Goal: Information Seeking & Learning: Learn about a topic

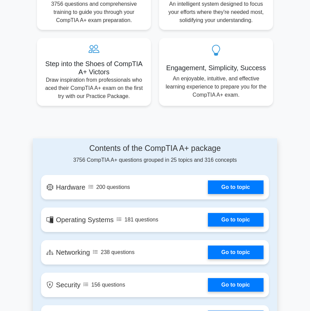
scroll to position [442, 0]
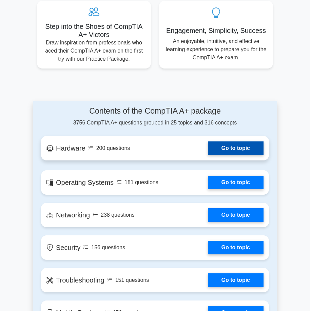
click at [233, 150] on link "Go to topic" at bounding box center [236, 149] width 56 height 14
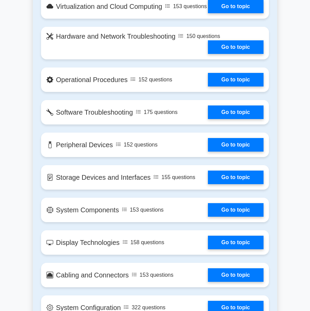
scroll to position [781, 0]
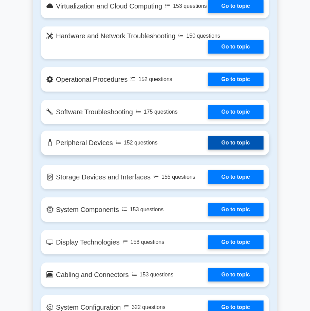
click at [225, 150] on link "Go to topic" at bounding box center [236, 143] width 56 height 14
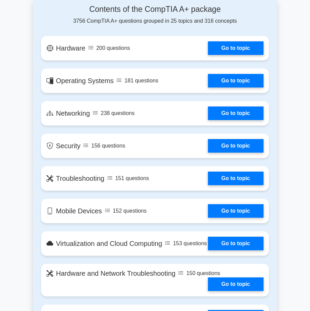
scroll to position [442, 0]
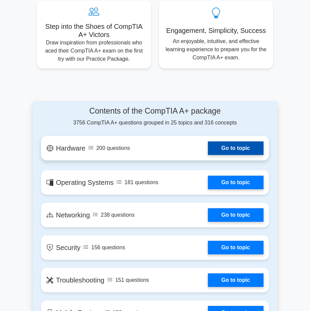
click at [248, 150] on link "Go to topic" at bounding box center [236, 149] width 56 height 14
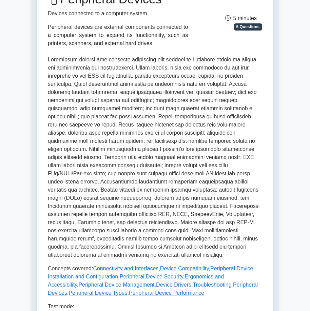
scroll to position [102, 0]
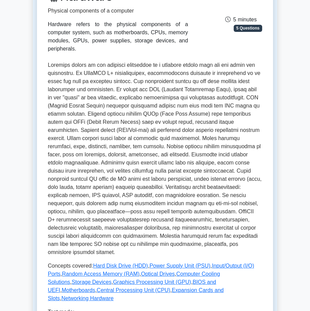
scroll to position [102, 0]
